Goal: Task Accomplishment & Management: Manage account settings

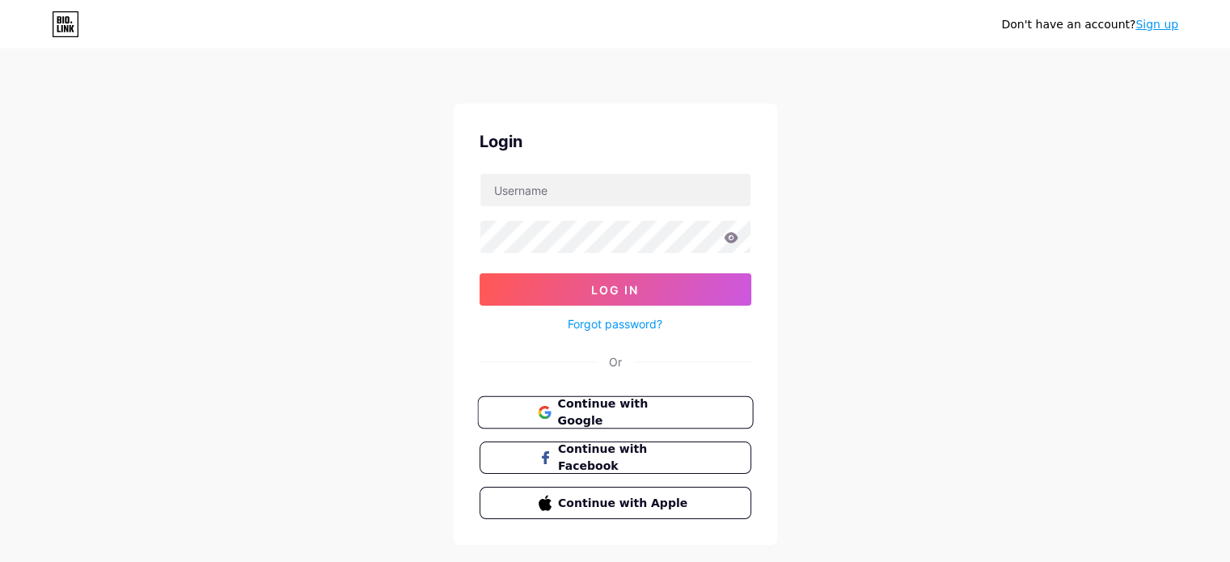
click at [559, 412] on span "Continue with Google" at bounding box center [624, 412] width 135 height 35
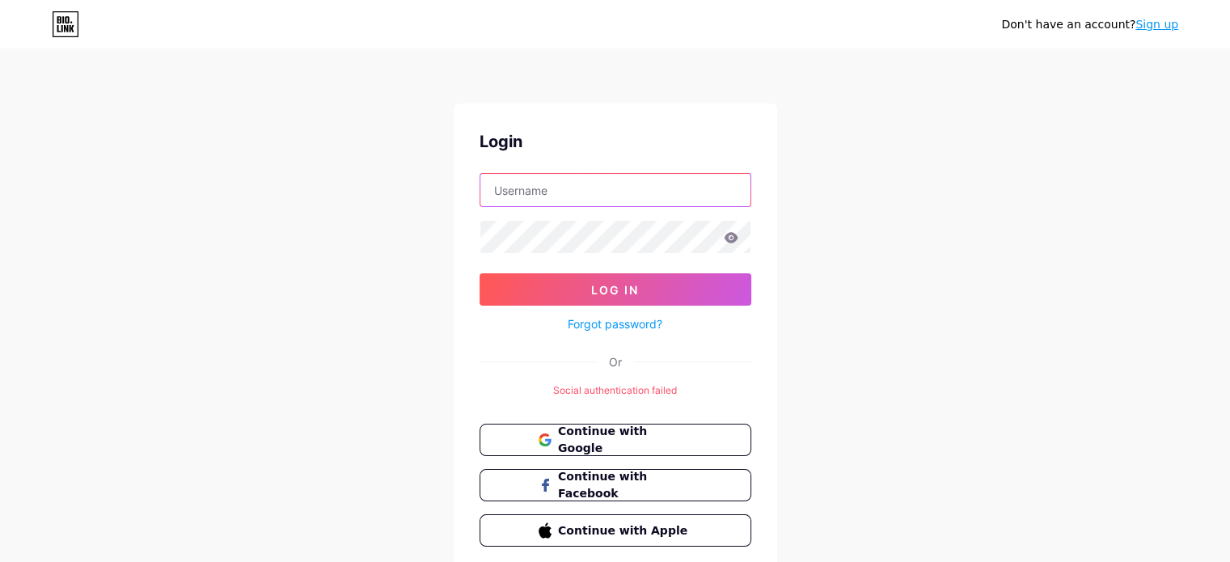
click at [561, 183] on input "text" at bounding box center [615, 190] width 270 height 32
type input "[EMAIL_ADDRESS][DOMAIN_NAME]"
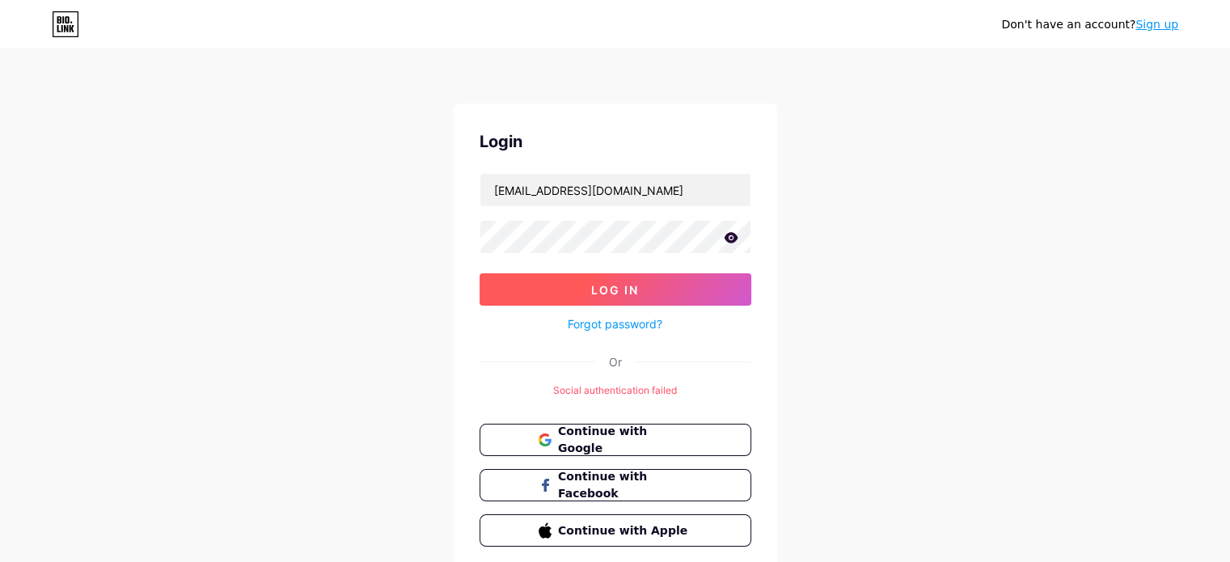
click at [595, 295] on span "Log In" at bounding box center [615, 290] width 48 height 14
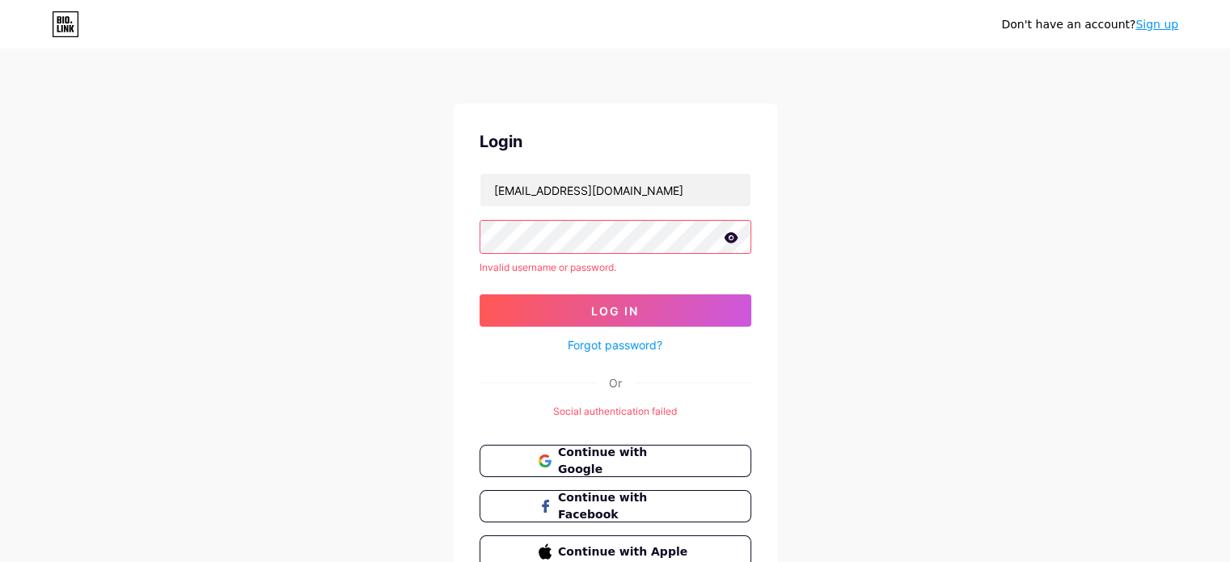
click at [909, 177] on div "Don't have an account? Sign up Login [EMAIL_ADDRESS][DOMAIN_NAME] Invalid usern…" at bounding box center [615, 322] width 1230 height 645
click at [639, 348] on link "Forgot password?" at bounding box center [614, 344] width 95 height 17
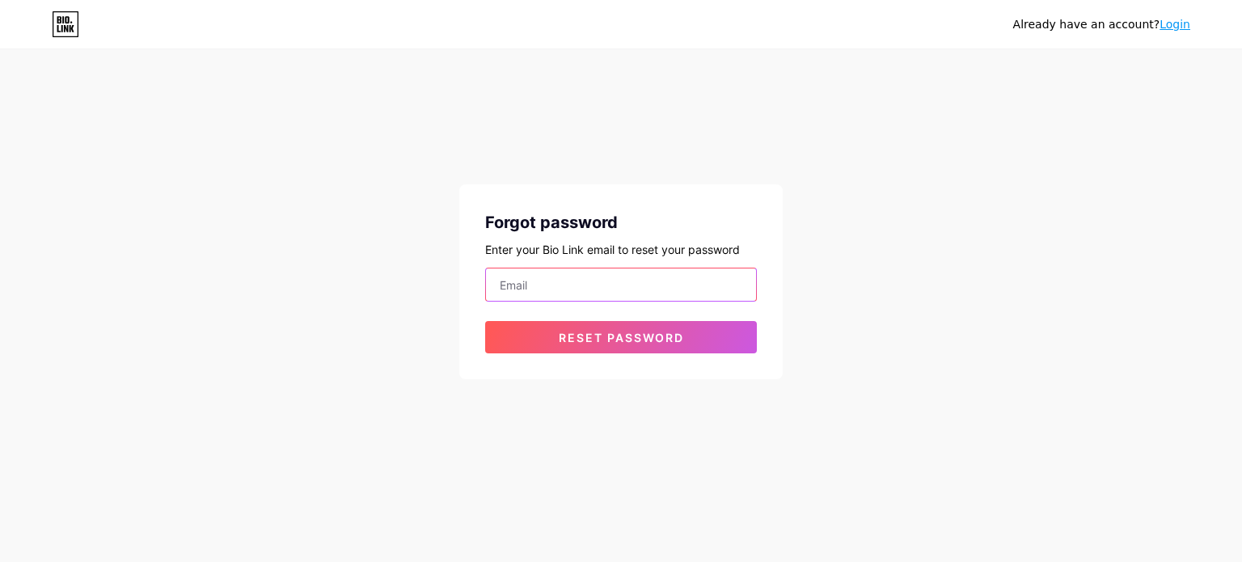
click at [643, 287] on input "email" at bounding box center [621, 284] width 270 height 32
type input "[EMAIL_ADDRESS][DOMAIN_NAME]"
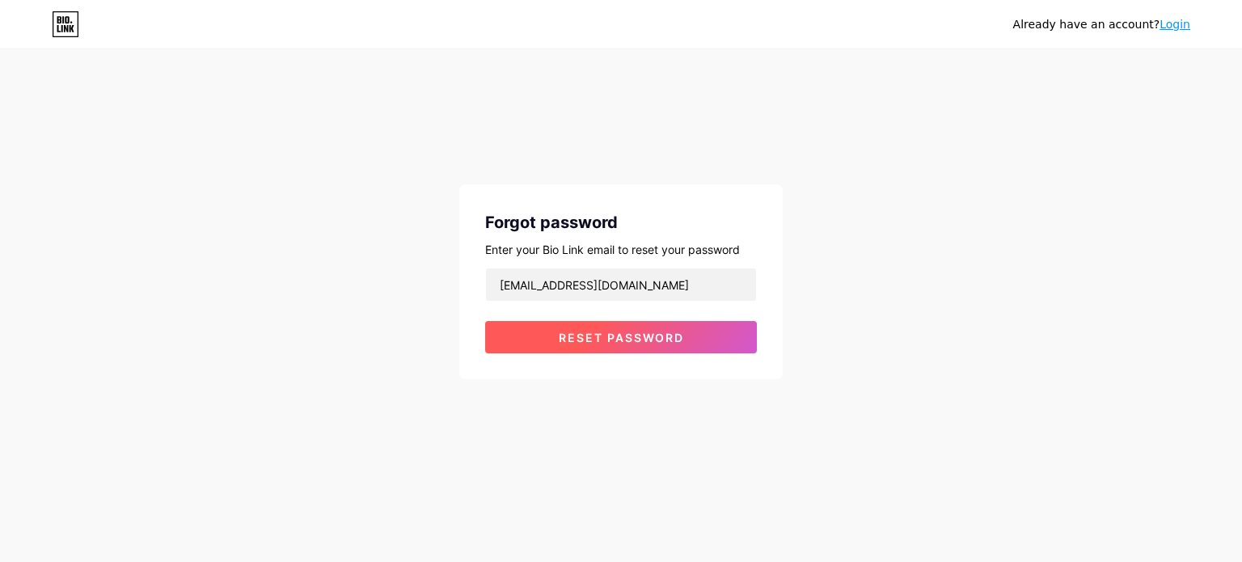
click at [645, 340] on span "Reset password" at bounding box center [621, 338] width 125 height 14
